Goal: Task Accomplishment & Management: Use online tool/utility

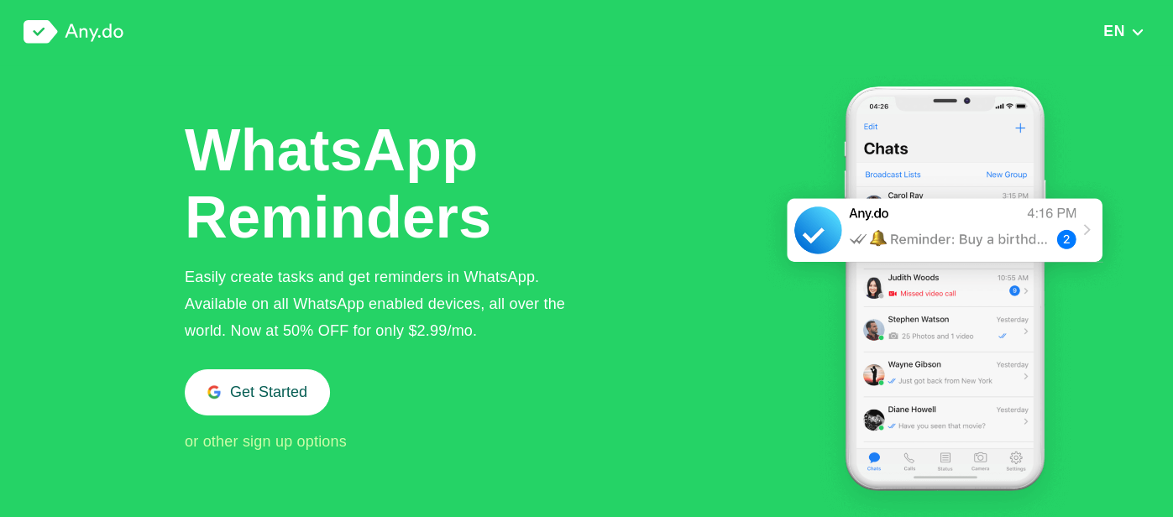
scroll to position [2, 0]
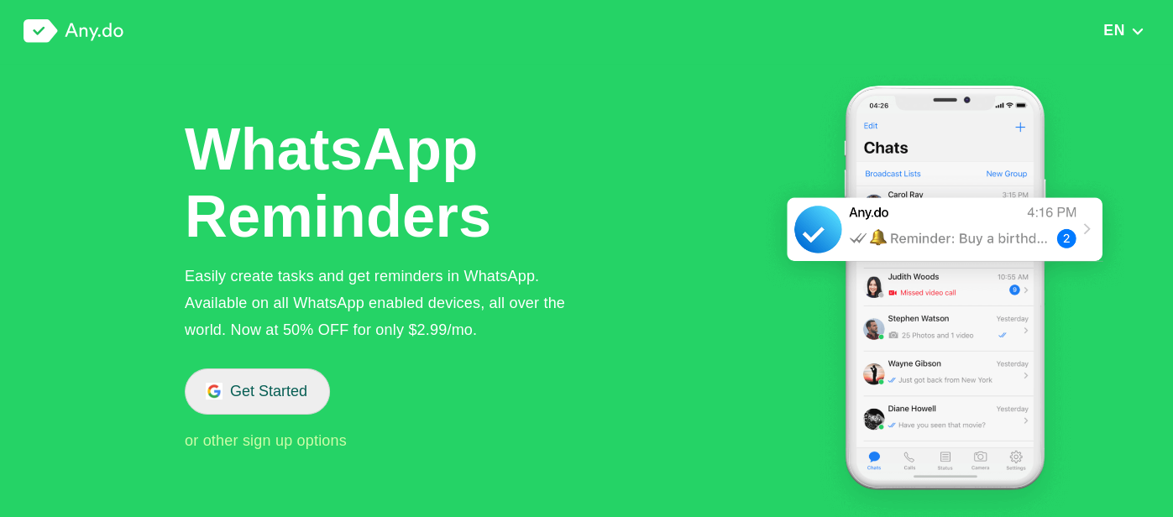
click at [256, 399] on button "Get Started" at bounding box center [257, 391] width 145 height 46
